Goal: Book appointment/travel/reservation

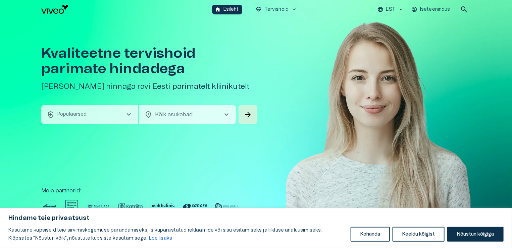
click at [130, 114] on span "chevron_right" at bounding box center [129, 115] width 8 height 8
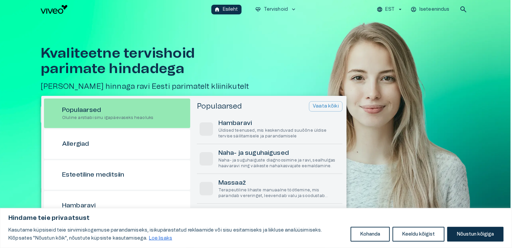
scroll to position [19, 0]
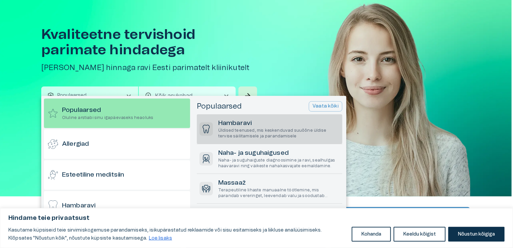
click at [243, 126] on h6 "Hambaravi" at bounding box center [278, 123] width 121 height 9
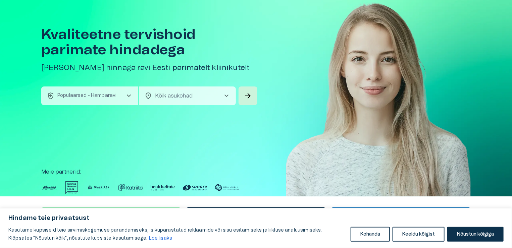
click at [224, 94] on span "chevron_right" at bounding box center [226, 96] width 8 height 8
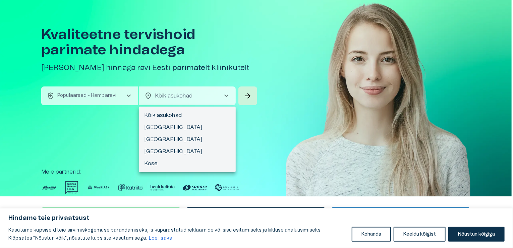
click at [181, 142] on li "[GEOGRAPHIC_DATA]" at bounding box center [187, 140] width 97 height 12
type input "**********"
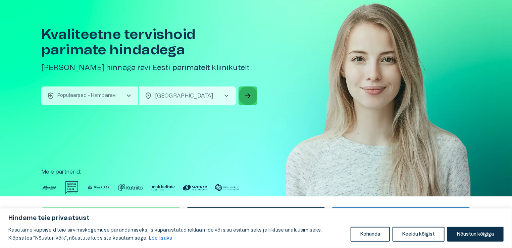
click at [248, 94] on span "arrow_forward" at bounding box center [248, 96] width 8 height 8
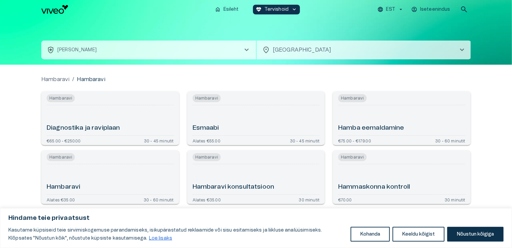
click at [96, 175] on div "Hambaravi" at bounding box center [110, 179] width 127 height 25
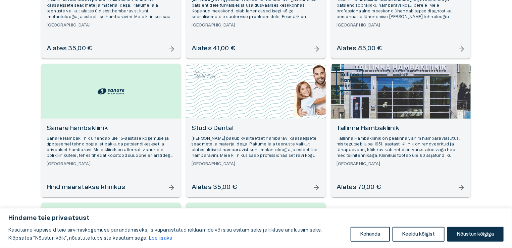
scroll to position [317, 0]
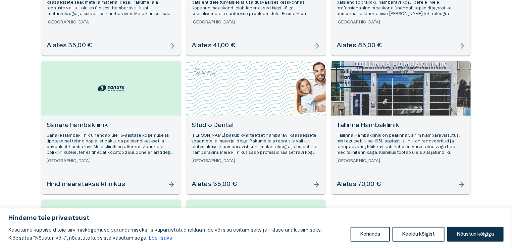
click at [373, 123] on h6 "Tallinna Hambakliinik" at bounding box center [400, 125] width 129 height 9
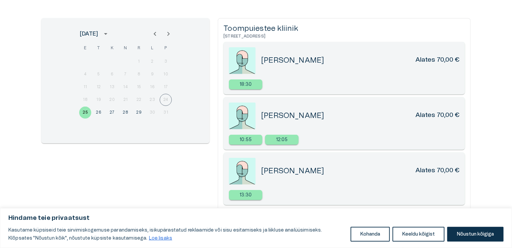
scroll to position [88, 0]
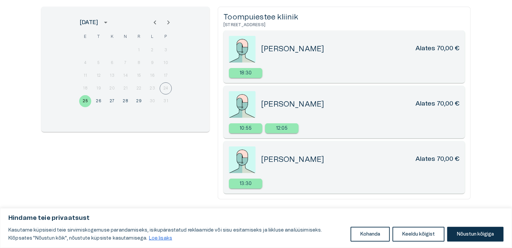
scroll to position [357, 0]
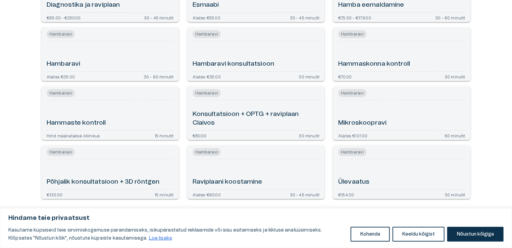
type input "**********"
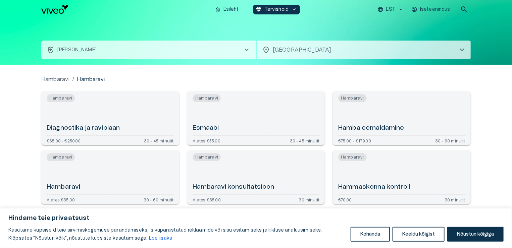
scroll to position [19, 0]
